Goal: Navigation & Orientation: Understand site structure

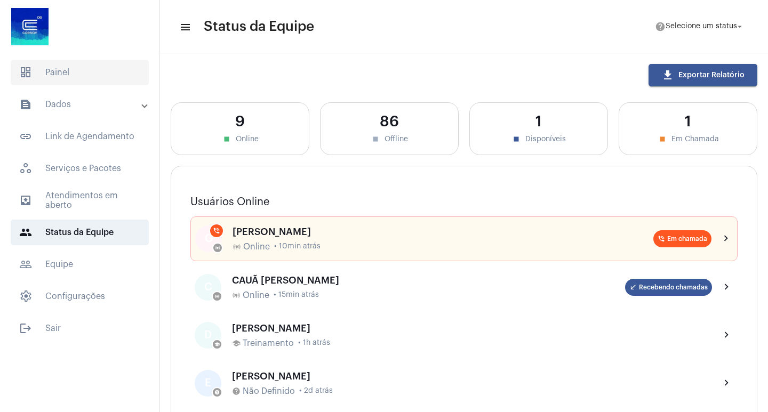
click at [58, 78] on span "dashboard Painel" at bounding box center [80, 73] width 138 height 26
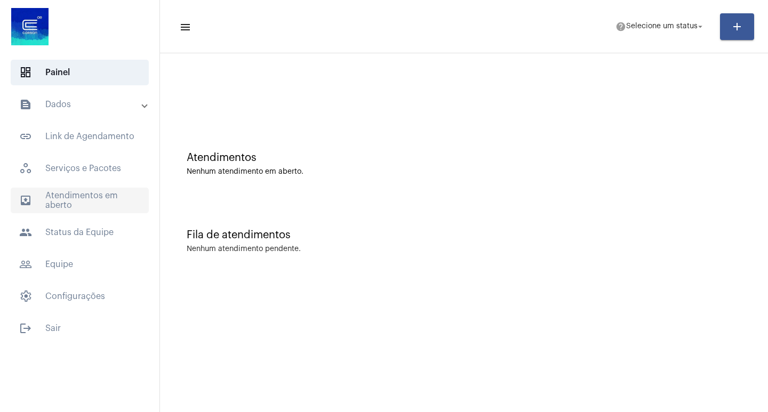
click at [71, 201] on span "outbox_outline Atendimentos em aberto" at bounding box center [80, 201] width 138 height 26
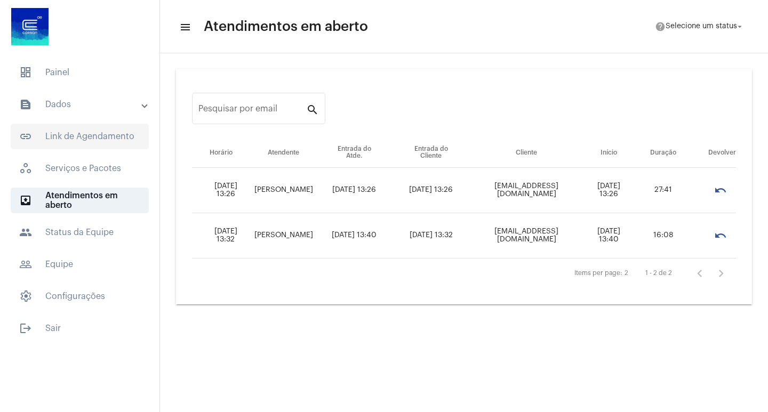
click at [101, 132] on span "link_outlined Link de Agendamento" at bounding box center [80, 137] width 138 height 26
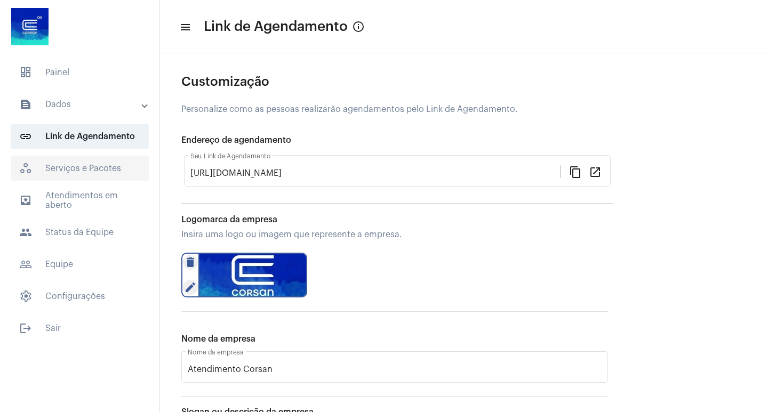
click at [68, 171] on span "workspaces_outlined Serviços e Pacotes" at bounding box center [80, 169] width 138 height 26
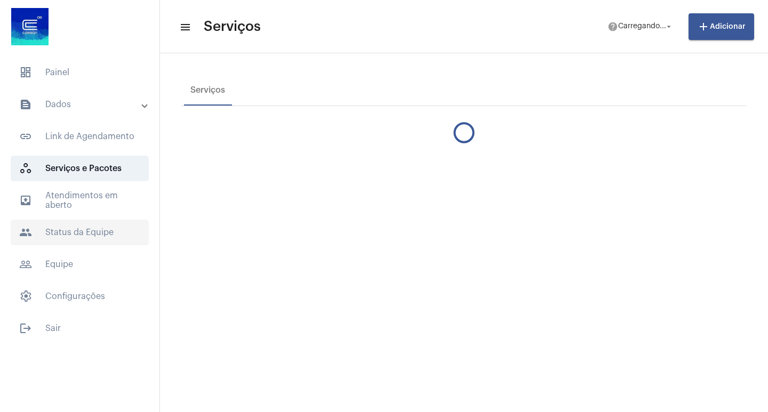
click at [84, 235] on span "people Status da Equipe" at bounding box center [80, 233] width 138 height 26
